Goal: Task Accomplishment & Management: Use online tool/utility

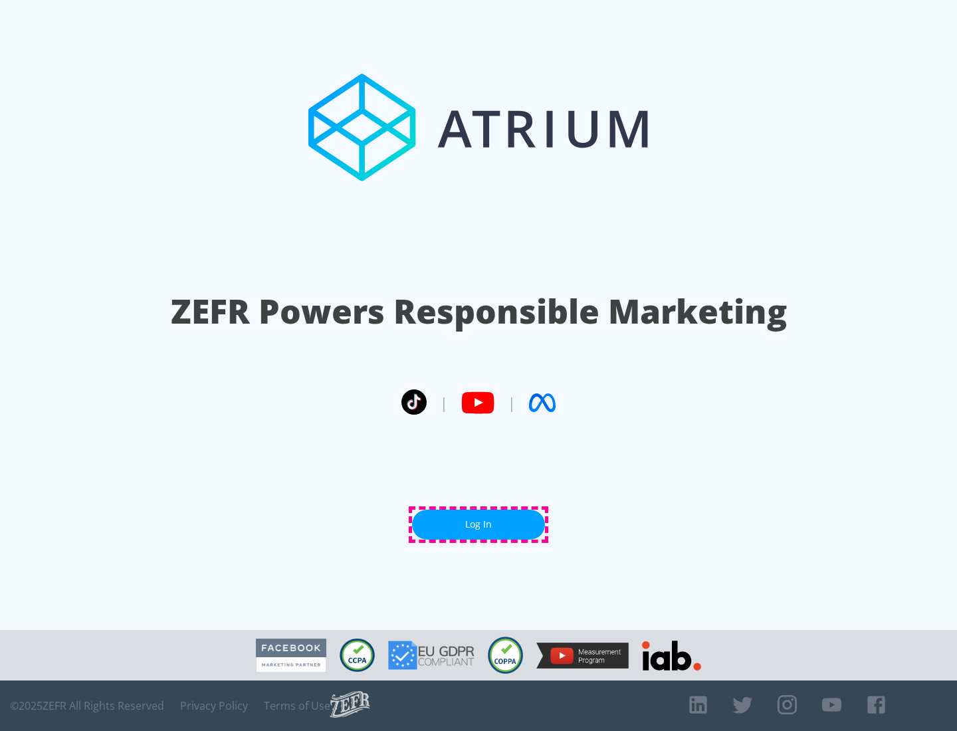
click at [478, 524] on link "Log In" at bounding box center [478, 525] width 133 height 30
